Goal: Information Seeking & Learning: Learn about a topic

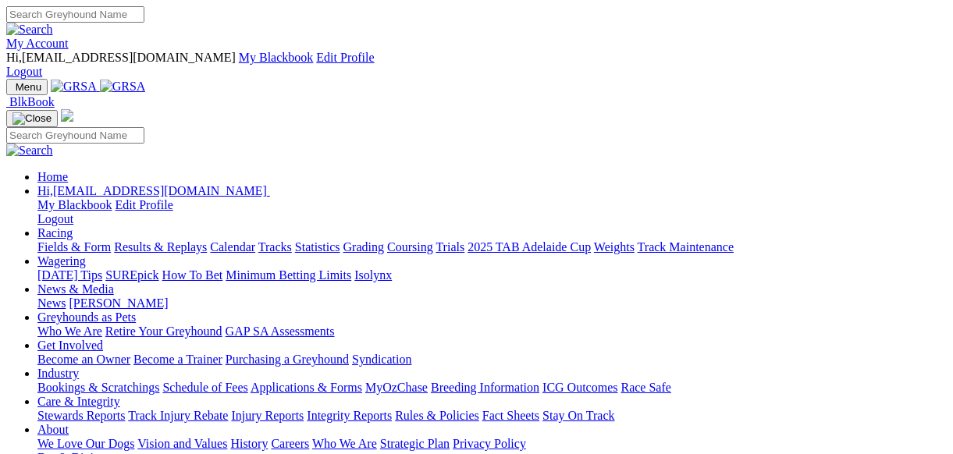
click at [52, 240] on link "Fields & Form" at bounding box center [73, 246] width 73 height 13
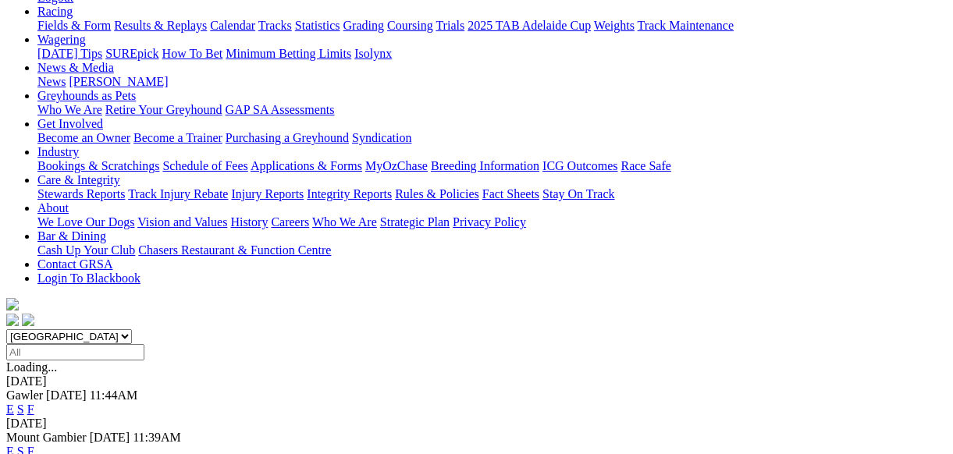
scroll to position [281, 0]
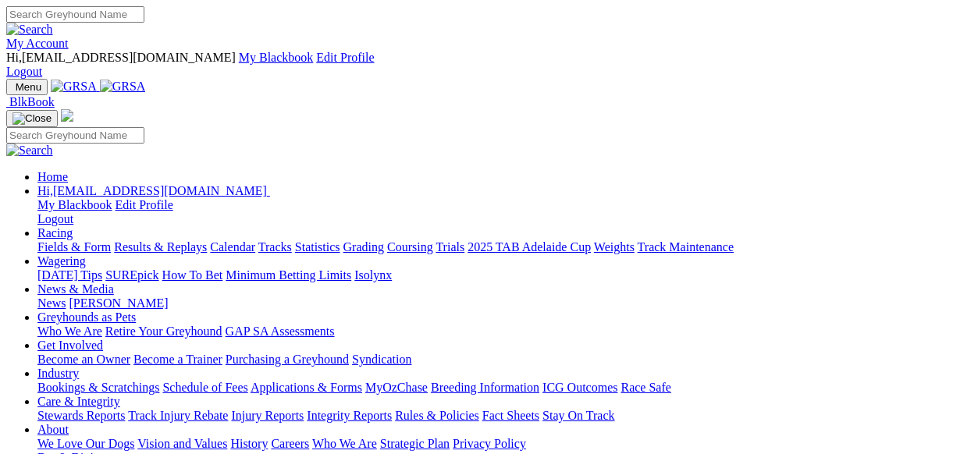
click at [207, 240] on link "Results & Replays" at bounding box center [160, 246] width 93 height 13
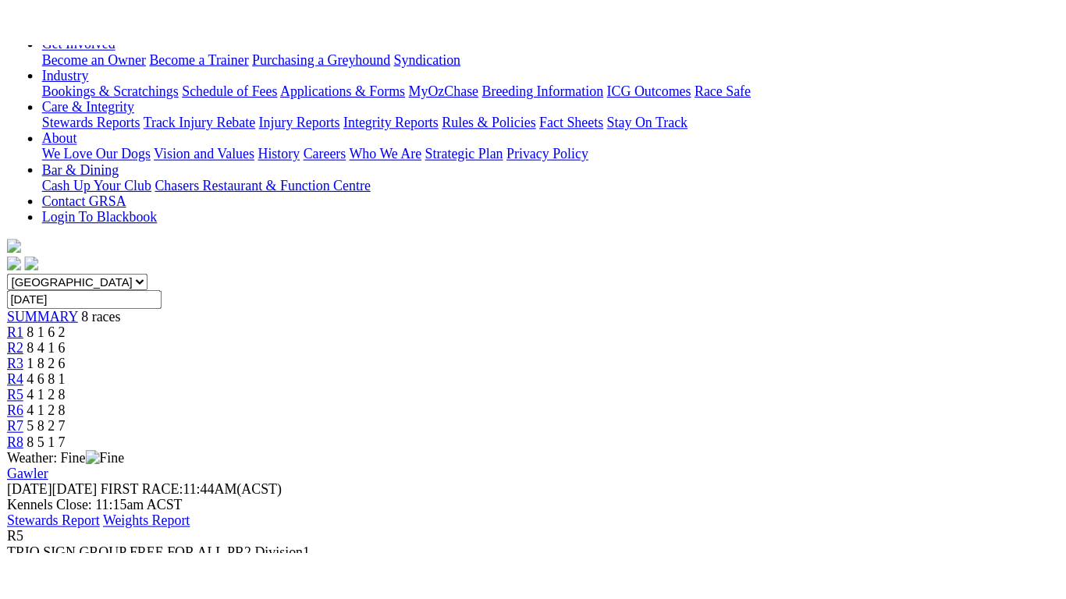
scroll to position [343, 0]
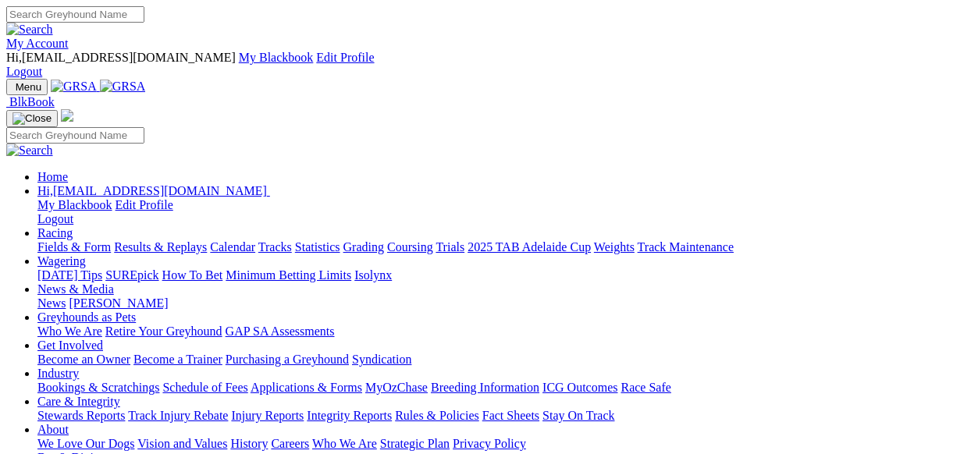
click at [73, 226] on link "Racing" at bounding box center [54, 232] width 35 height 13
drag, startPoint x: 0, startPoint y: 0, endPoint x: 248, endPoint y: 59, distance: 255.1
click at [73, 226] on link "Racing" at bounding box center [54, 232] width 35 height 13
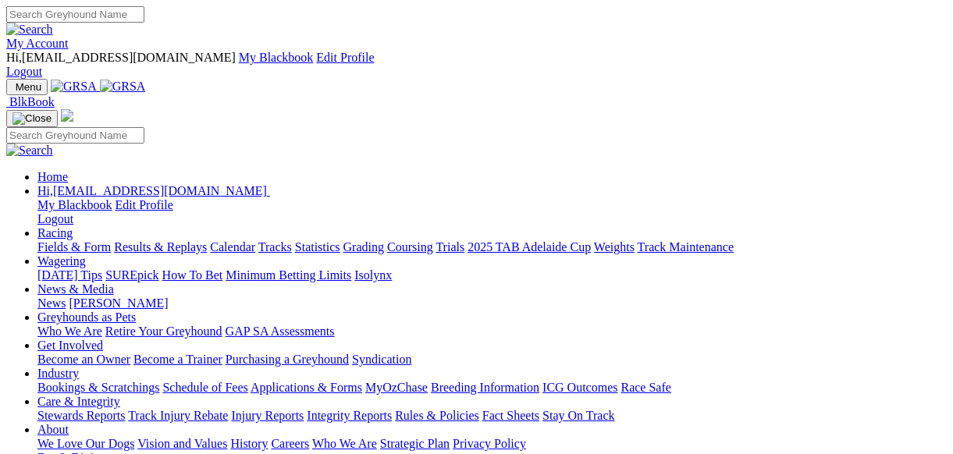
click at [73, 226] on link "Racing" at bounding box center [54, 232] width 35 height 13
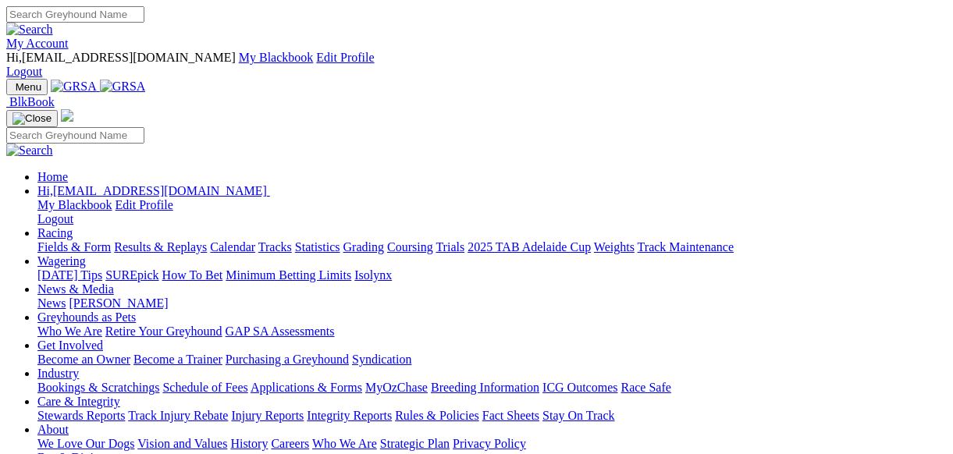
click at [73, 226] on link "Racing" at bounding box center [54, 232] width 35 height 13
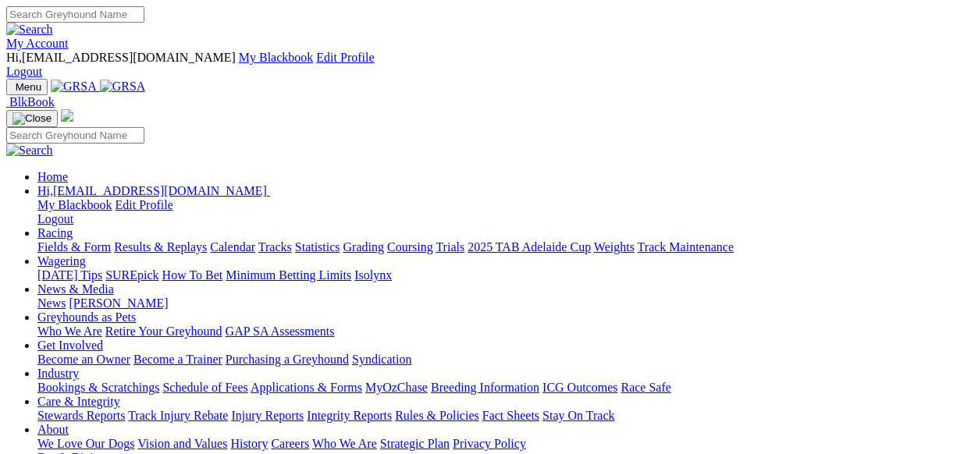
click at [73, 226] on link "Racing" at bounding box center [54, 232] width 35 height 13
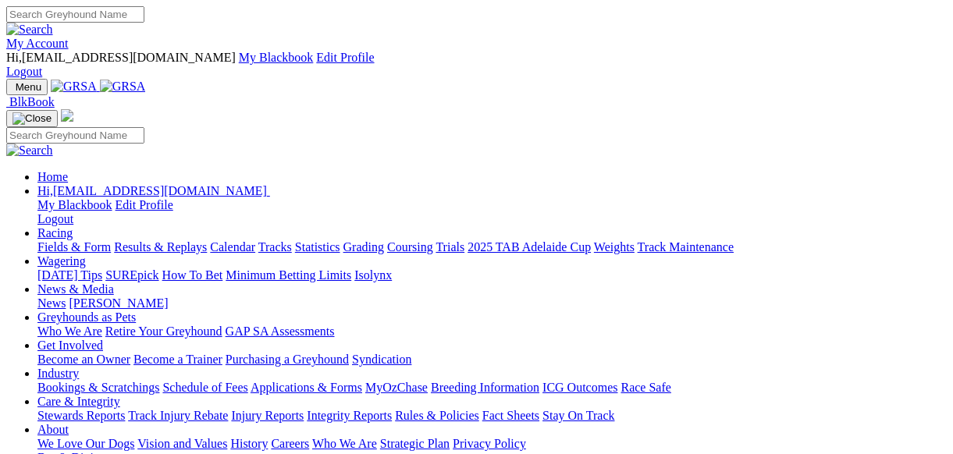
click at [73, 226] on link "Racing" at bounding box center [54, 232] width 35 height 13
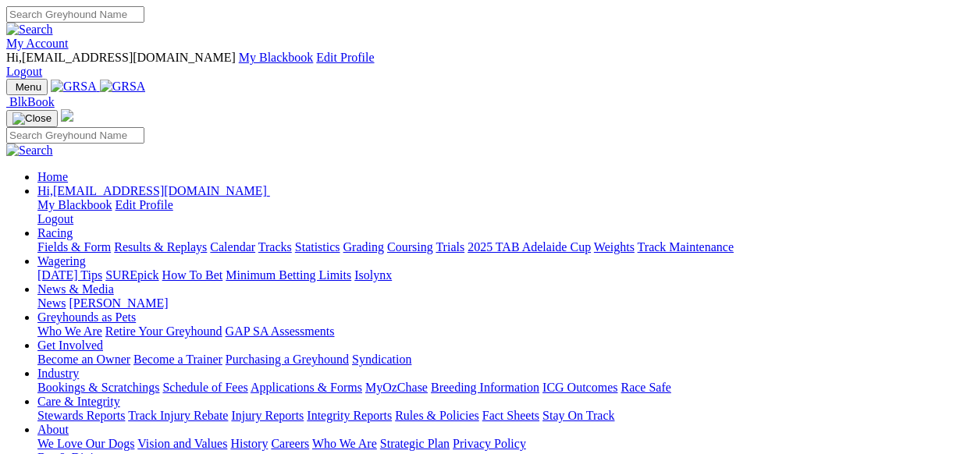
click at [73, 226] on link "Racing" at bounding box center [54, 232] width 35 height 13
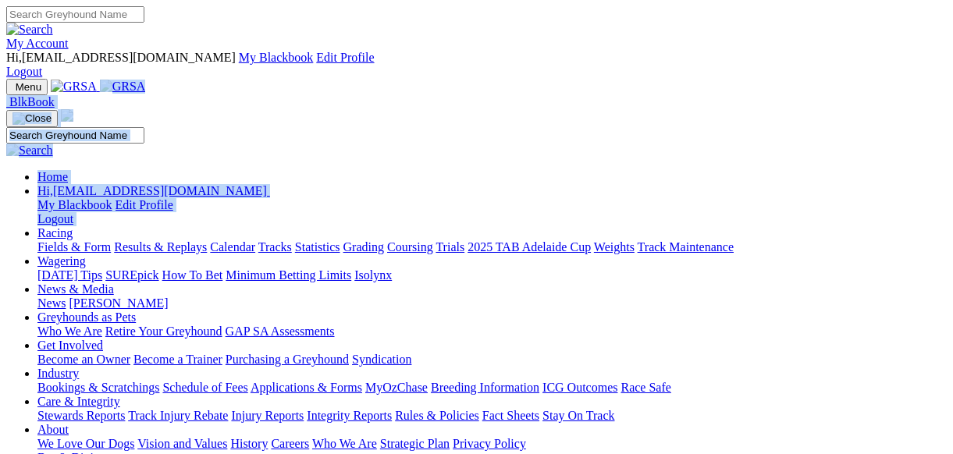
drag, startPoint x: 191, startPoint y: 77, endPoint x: 236, endPoint y: 76, distance: 45.3
click at [236, 79] on div "Menu BlkBook Home Hi, 19barky@gmail.com My Blackbook Edit Profile Logout Calend…" at bounding box center [476, 315] width 940 height 472
click at [73, 226] on link "Racing" at bounding box center [54, 232] width 35 height 13
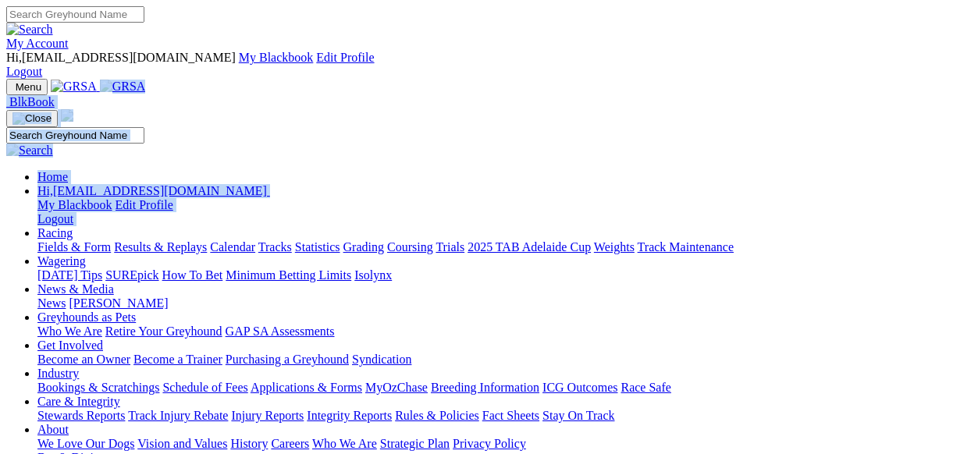
click at [73, 226] on link "Racing" at bounding box center [54, 232] width 35 height 13
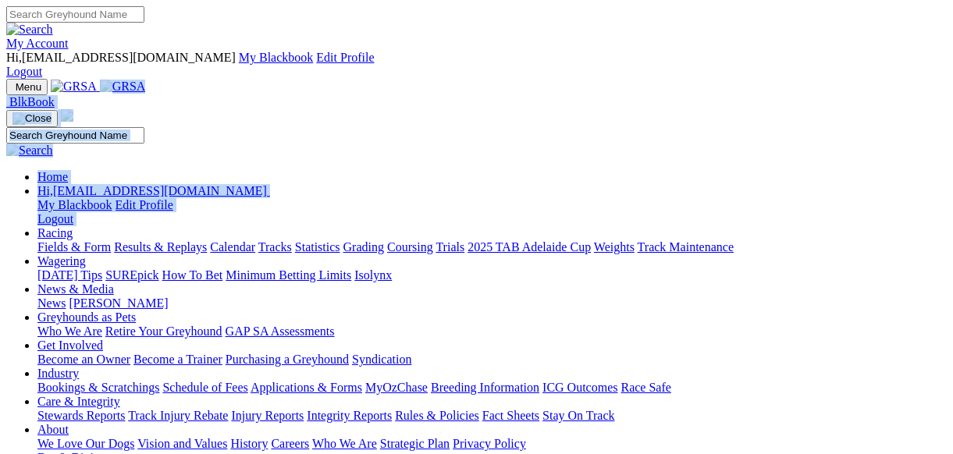
click at [73, 226] on link "Racing" at bounding box center [54, 232] width 35 height 13
click at [207, 240] on link "Results & Replays" at bounding box center [160, 246] width 93 height 13
